Goal: Task Accomplishment & Management: Complete application form

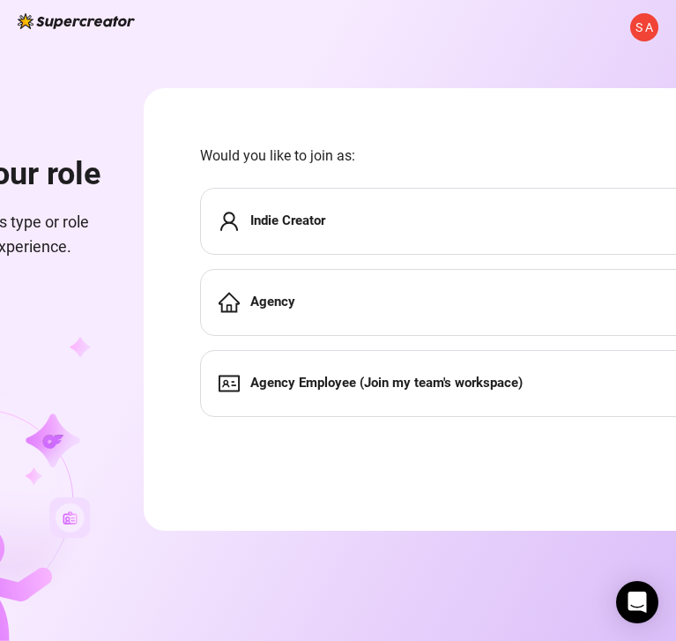
click at [329, 406] on div "Agency Employee (Join my team's workspace)" at bounding box center [479, 383] width 559 height 67
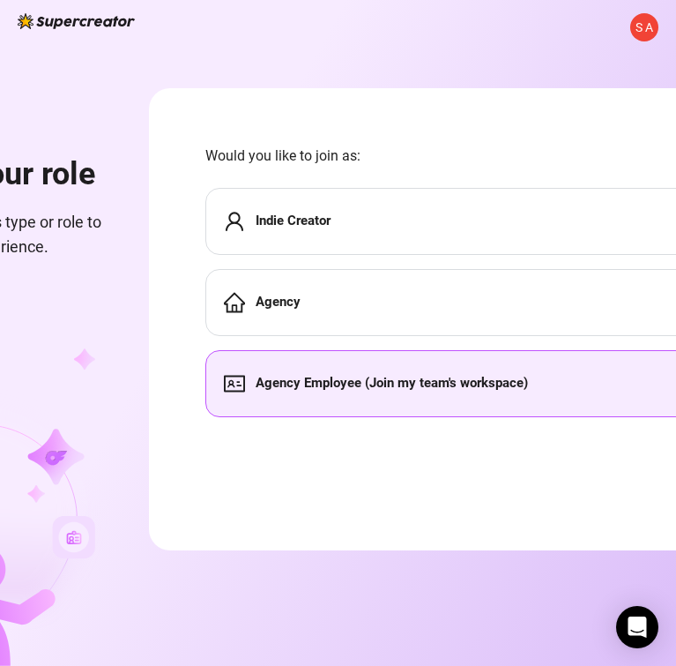
click at [309, 368] on div "Agency Employee (Join my team's workspace)" at bounding box center [484, 383] width 559 height 67
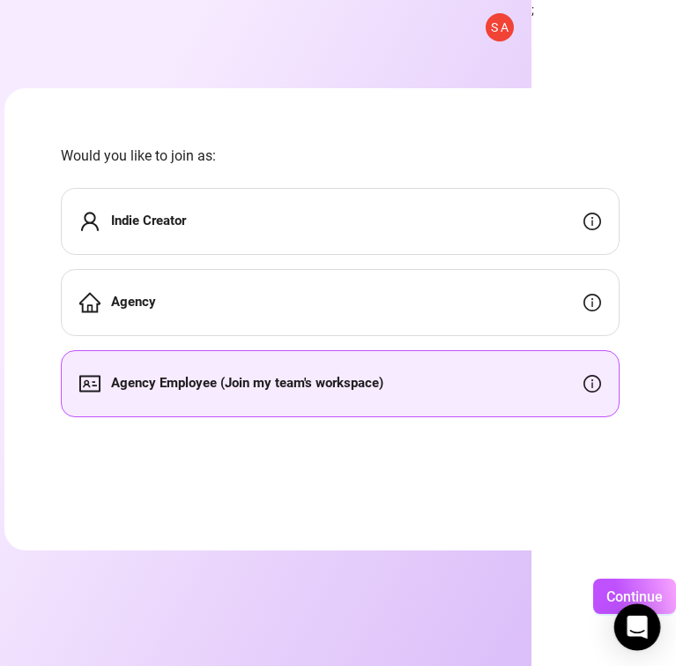
scroll to position [0, 201]
click at [611, 590] on span "Continue" at bounding box center [635, 596] width 56 height 17
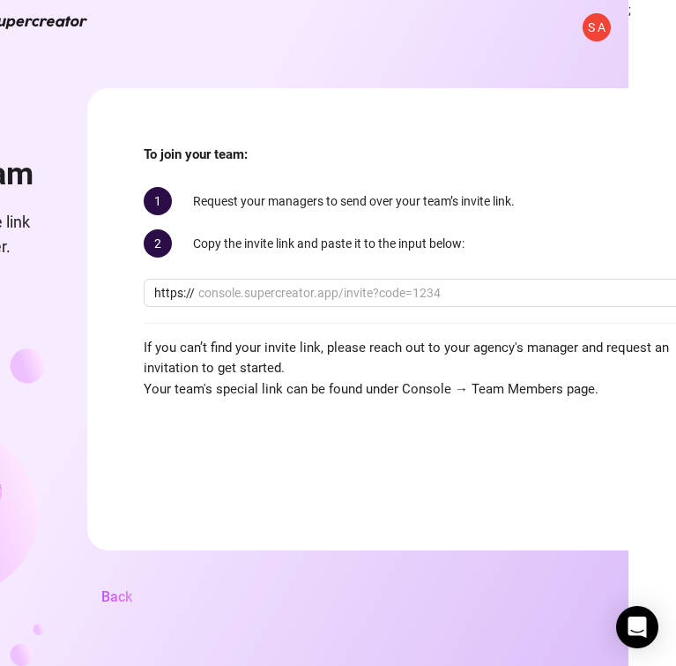
scroll to position [0, 48]
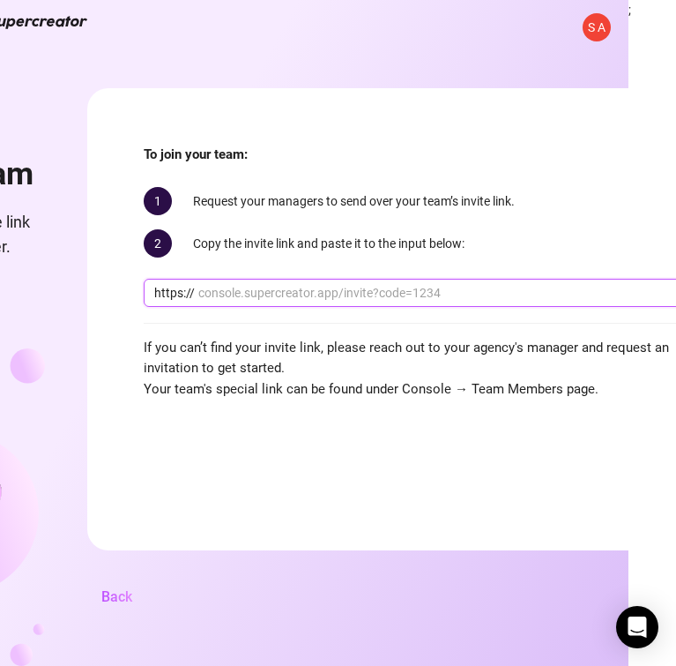
paste input "console.supercreator.app/invite?code=NzzzyvMMIXOx9VZtxpHHRP3XqFq2&workspace=Pre…"
type input "console.supercreator.app/invite?code=NzzzyvMMIXOx9VZtxpHHRP3XqFq2&workspace=Pre…"
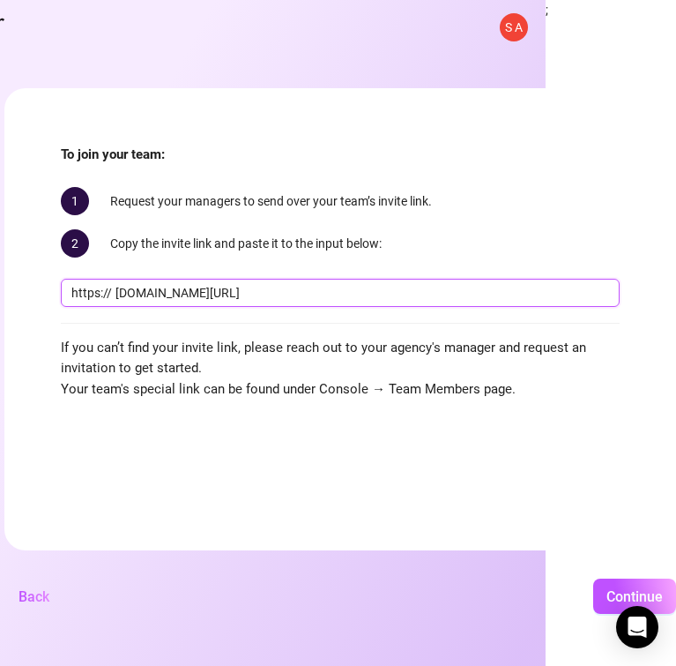
click at [125, 293] on input "console.supercreator.app/invite?code=NzzzyvMMIXOx9VZtxpHHRP3XqFq2&workspace=Pre…" at bounding box center [363, 292] width 494 height 19
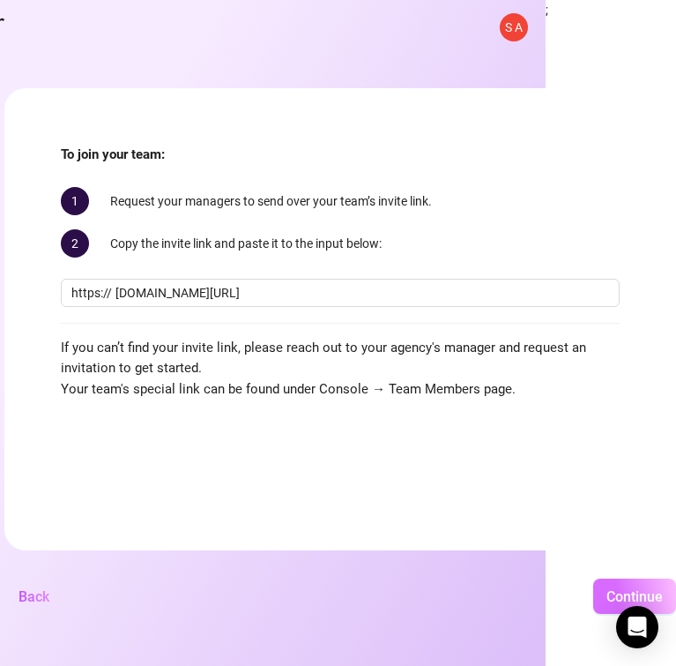
click at [624, 585] on button "Continue" at bounding box center [634, 595] width 83 height 35
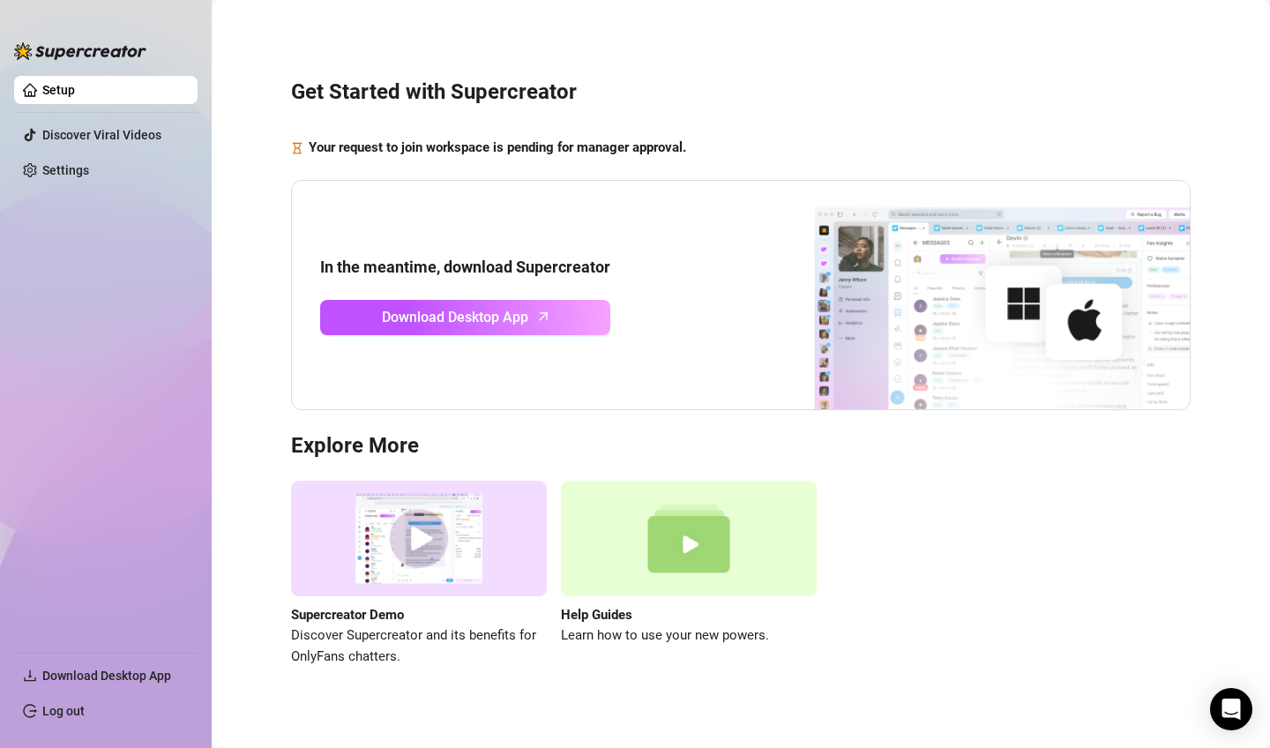
click at [75, 97] on link "Setup" at bounding box center [58, 90] width 33 height 14
click at [447, 323] on span "Download Desktop App" at bounding box center [455, 317] width 146 height 22
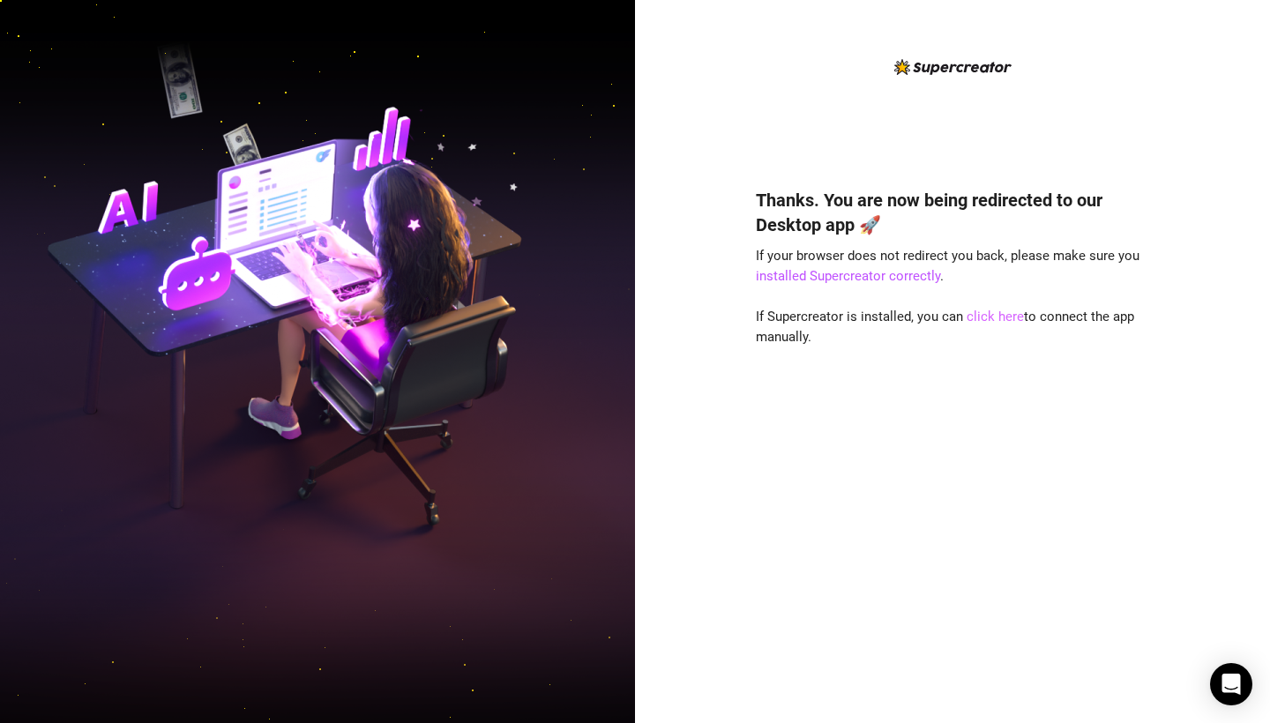
click at [974, 317] on link "click here" at bounding box center [994, 317] width 57 height 16
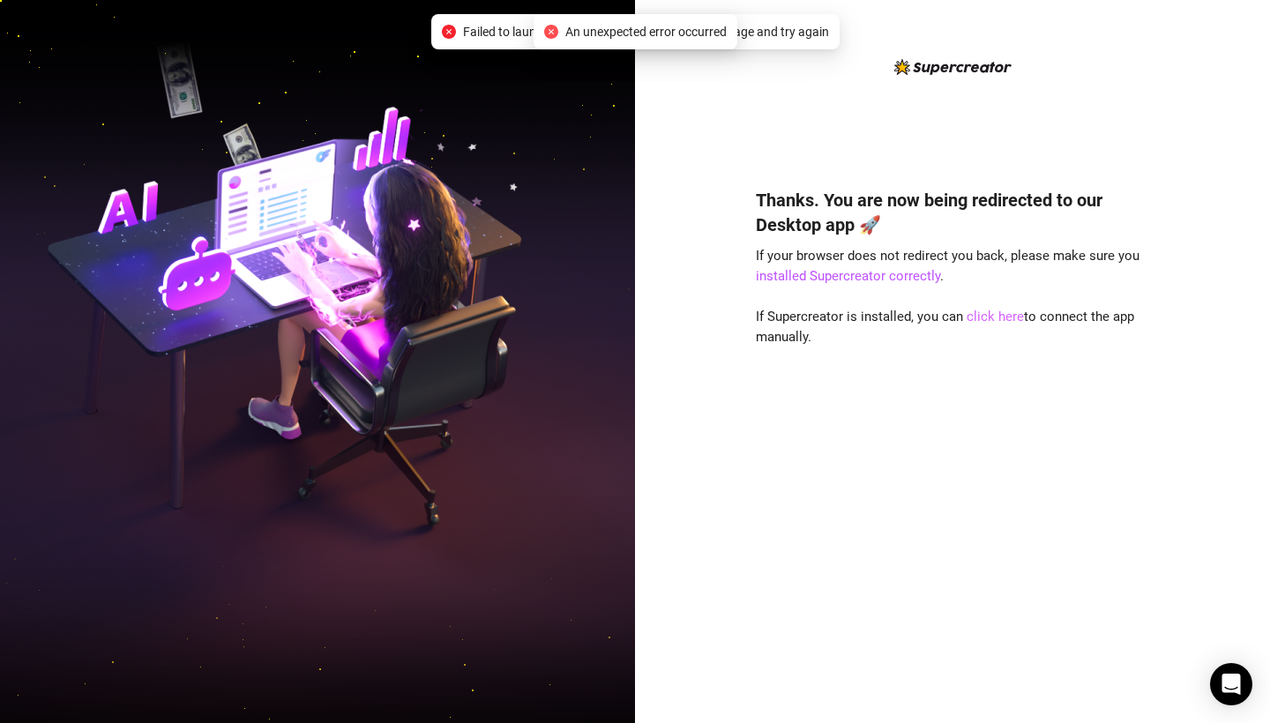
click at [966, 317] on link "click here" at bounding box center [994, 317] width 57 height 16
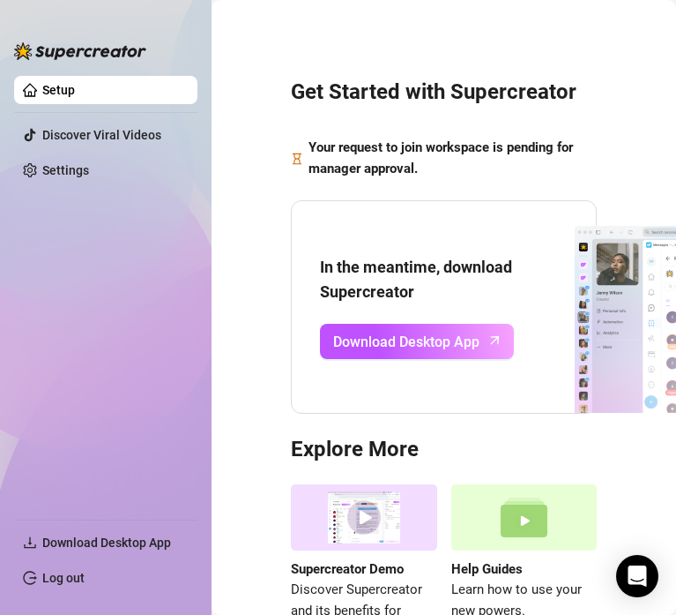
click at [429, 185] on div "Get Started with Supercreator Your request to join workspace is pending for man…" at bounding box center [443, 349] width 429 height 674
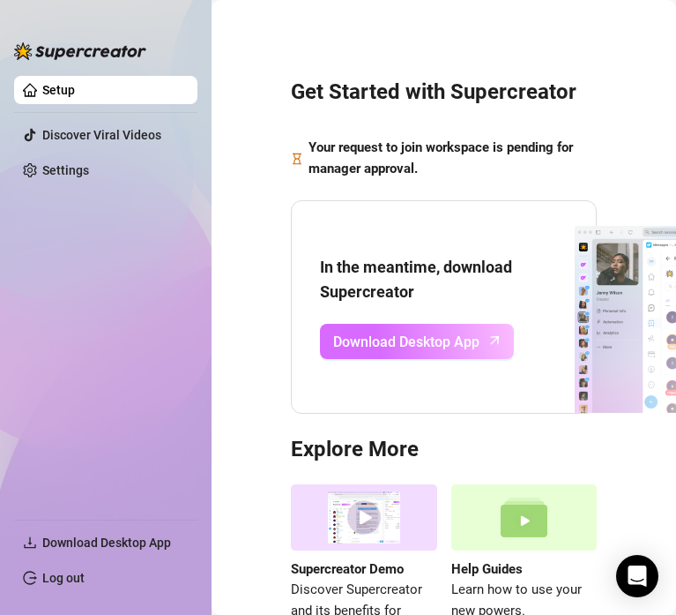
click at [413, 348] on span "Download Desktop App" at bounding box center [406, 342] width 146 height 22
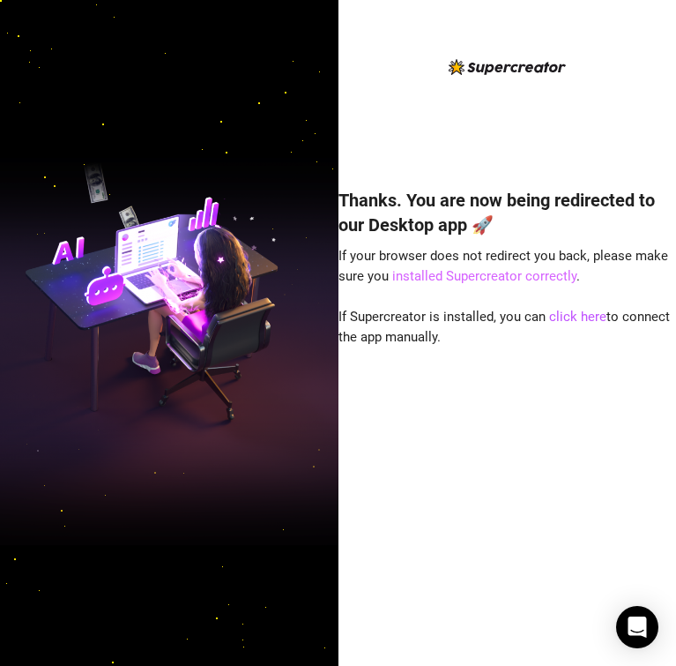
click at [472, 283] on link "installed Supercreator correctly" at bounding box center [484, 276] width 184 height 16
click at [553, 318] on link "click here" at bounding box center [577, 317] width 57 height 16
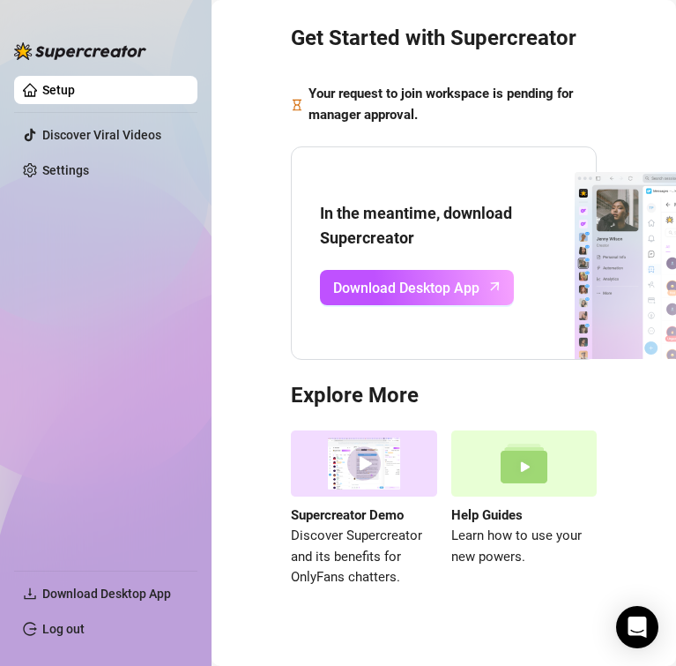
scroll to position [52, 0]
